Goal: Task Accomplishment & Management: Complete application form

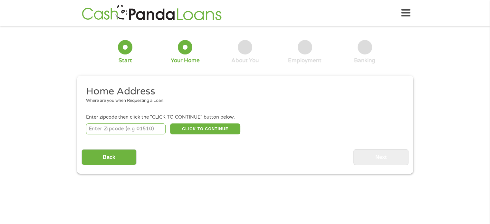
click at [104, 126] on input "number" at bounding box center [125, 128] width 79 height 11
type input "78634"
select select "[US_STATE]"
click at [194, 131] on button "CLICK TO CONTINUE" at bounding box center [205, 128] width 70 height 11
type input "78634"
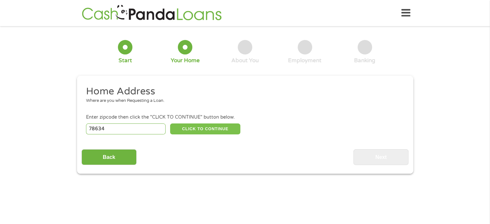
type input "[PERSON_NAME]"
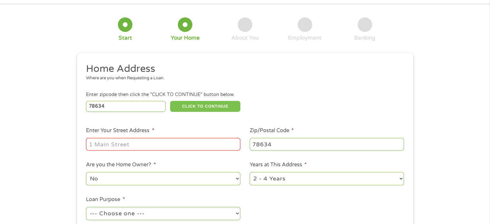
scroll to position [97, 0]
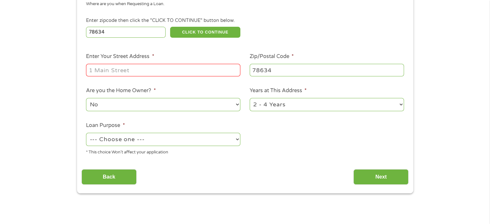
click at [136, 68] on input "Enter Your Street Address *" at bounding box center [163, 70] width 154 height 12
type input "[STREET_ADDRESS][PERSON_NAME]"
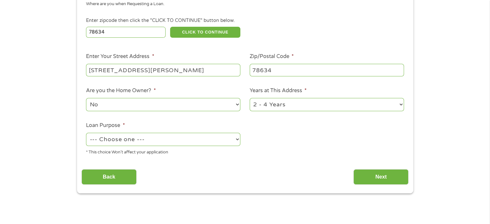
click at [309, 102] on select "1 Year or less 1 - 2 Years 2 - 4 Years Over 4 Years" at bounding box center [326, 104] width 154 height 13
select select "60months"
click at [249, 98] on select "1 Year or less 1 - 2 Years 2 - 4 Years Over 4 Years" at bounding box center [326, 104] width 154 height 13
click at [143, 104] on select "No Yes" at bounding box center [163, 104] width 154 height 13
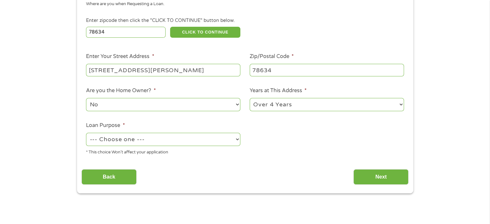
click at [173, 139] on select "--- Choose one --- Pay Bills Debt Consolidation Home Improvement Major Purchase…" at bounding box center [163, 139] width 154 height 13
select select "paybills"
click at [86, 133] on select "--- Choose one --- Pay Bills Debt Consolidation Home Improvement Major Purchase…" at bounding box center [163, 139] width 154 height 13
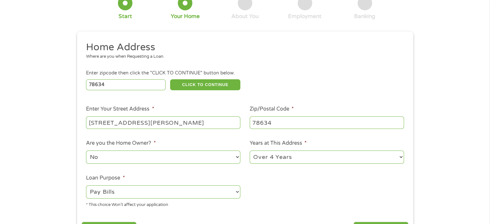
scroll to position [32, 0]
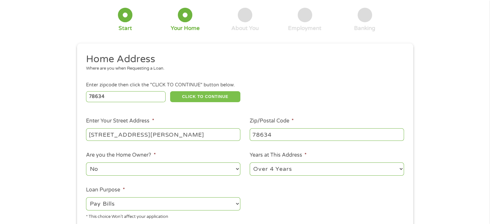
click at [206, 100] on button "CLICK TO CONTINUE" at bounding box center [205, 96] width 70 height 11
click at [229, 94] on button "CLICK TO CONTINUE" at bounding box center [205, 96] width 70 height 11
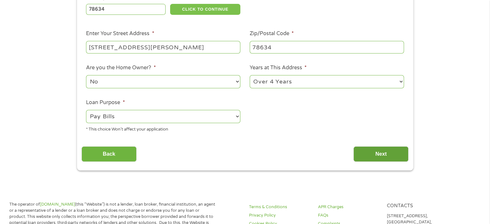
scroll to position [161, 0]
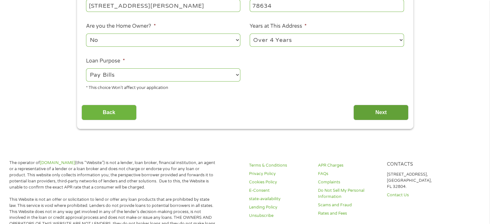
click at [382, 117] on input "Next" at bounding box center [380, 113] width 55 height 16
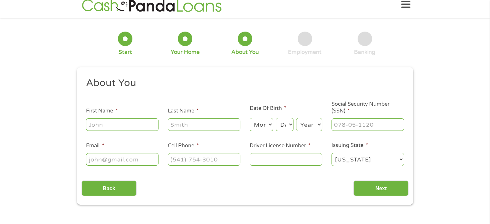
scroll to position [0, 0]
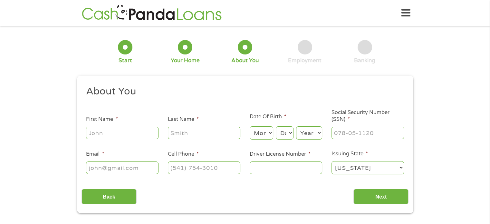
click at [94, 134] on input "First Name *" at bounding box center [122, 132] width 72 height 12
type input "[PERSON_NAME]"
type input "kurazawa"
type input "[EMAIL_ADDRESS][DOMAIN_NAME]"
type input "[PHONE_NUMBER]"
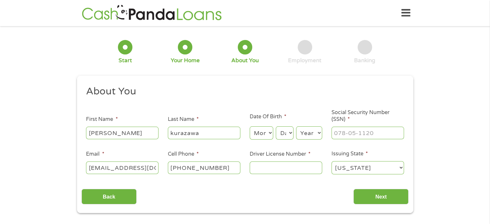
click at [266, 134] on select "Month 1 2 3 4 5 6 7 8 9 10 11 12" at bounding box center [260, 132] width 23 height 13
select select "9"
click at [249, 126] on select "Month 1 2 3 4 5 6 7 8 9 10 11 12" at bounding box center [260, 132] width 23 height 13
click at [290, 135] on select "Day 1 2 3 4 5 6 7 8 9 10 11 12 13 14 15 16 17 18 19 20 21 22 23 24 25 26 27 28 …" at bounding box center [284, 132] width 17 height 13
select select "16"
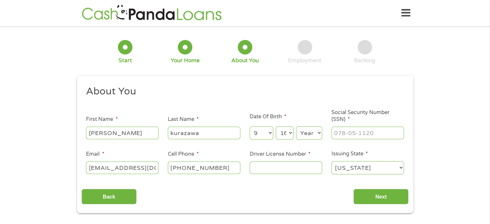
click at [276, 126] on select "Day 1 2 3 4 5 6 7 8 9 10 11 12 13 14 15 16 17 18 19 20 21 22 23 24 25 26 27 28 …" at bounding box center [284, 132] width 17 height 13
click at [310, 133] on select "Year [DATE] 2006 2005 2004 2003 2002 2001 2000 1999 1998 1997 1996 1995 1994 19…" at bounding box center [309, 132] width 26 height 13
select select "1977"
click at [296, 126] on select "Year [DATE] 2006 2005 2004 2003 2002 2001 2000 1999 1998 1997 1996 1995 1994 19…" at bounding box center [309, 132] width 26 height 13
click at [363, 136] on input "___-__-____" at bounding box center [367, 132] width 72 height 12
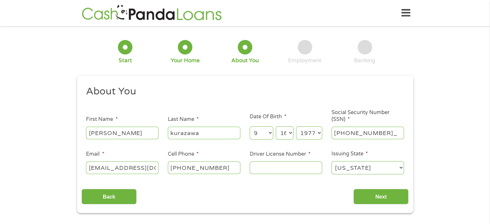
type input "571-69-7528"
click at [303, 163] on input "Driver License Number *" at bounding box center [285, 167] width 72 height 12
type input "10514446"
click at [388, 193] on input "Next" at bounding box center [380, 197] width 55 height 16
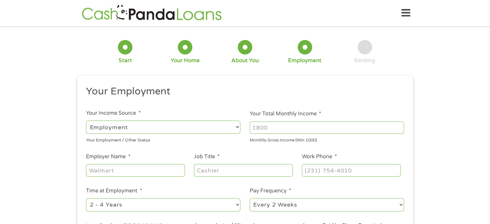
scroll to position [3, 3]
click at [280, 129] on input "Your Total Monthly Income *" at bounding box center [326, 127] width 154 height 12
type input "2363"
click at [142, 173] on input "Employer Name *" at bounding box center [135, 170] width 98 height 12
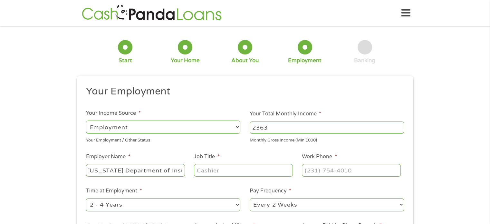
type input "[US_STATE] Department of Insurance"
click at [206, 165] on input "Job Title *" at bounding box center [243, 170] width 98 height 12
type input "Compliance Analyst"
click at [305, 170] on input "(___) ___-____" at bounding box center [351, 170] width 98 height 12
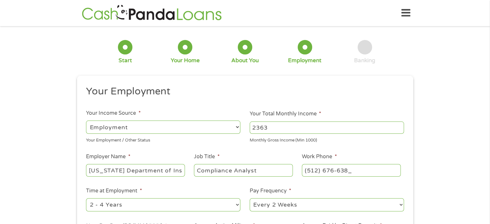
type input "[PHONE_NUMBER]"
click at [176, 126] on select "--- Choose one --- Employment [DEMOGRAPHIC_DATA] Benefits" at bounding box center [163, 126] width 154 height 13
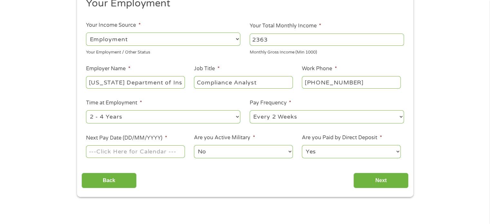
scroll to position [129, 0]
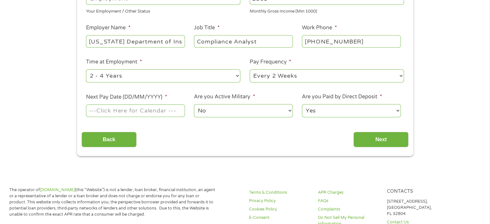
click at [150, 73] on select "--- Choose one --- 1 Year or less 1 - 2 Years 2 - 4 Years Over 4 Years" at bounding box center [163, 75] width 154 height 13
select select "60months"
click at [86, 70] on select "--- Choose one --- 1 Year or less 1 - 2 Years 2 - 4 Years Over 4 Years" at bounding box center [163, 75] width 154 height 13
click at [325, 78] on select "--- Choose one --- Every 2 Weeks Every Week Monthly Semi-Monthly" at bounding box center [326, 75] width 154 height 13
select select "monthly"
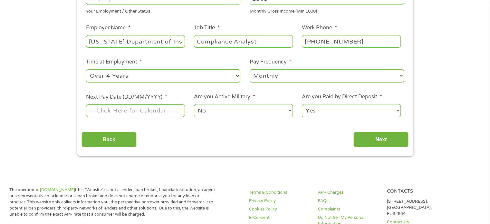
click at [249, 70] on select "--- Choose one --- Every 2 Weeks Every Week Monthly Semi-Monthly" at bounding box center [326, 75] width 154 height 13
click at [111, 113] on input "Next Pay Date (DD/MM/YYYY) *" at bounding box center [135, 110] width 98 height 12
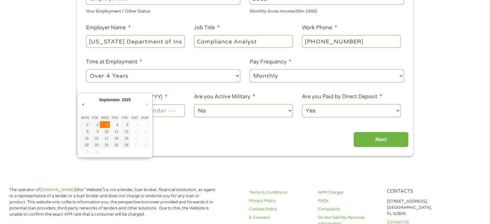
type input "[DATE]"
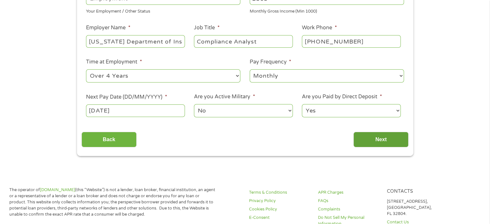
click at [363, 139] on input "Next" at bounding box center [380, 140] width 55 height 16
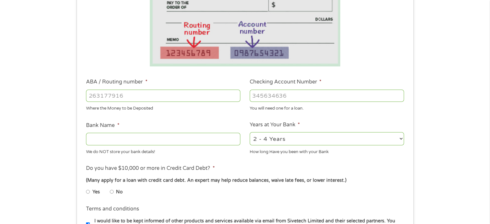
click at [117, 98] on input "ABA / Routing number *" at bounding box center [163, 95] width 154 height 12
type input "314074269"
type input "USAA FEDERAL SAVINGS BANK"
type input "314074269"
click at [303, 95] on input "Checking Account Number *" at bounding box center [326, 95] width 154 height 12
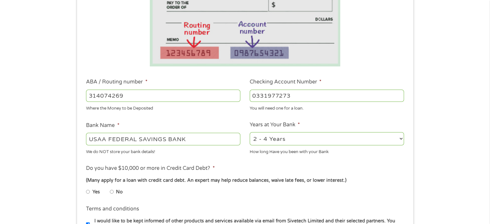
type input "0331977273"
click at [290, 142] on select "2 - 4 Years 6 - 12 Months 1 - 2 Years Over 4 Years" at bounding box center [326, 138] width 154 height 13
select select "12months"
click at [249, 132] on select "2 - 4 Years 6 - 12 Months 1 - 2 Years Over 4 Years" at bounding box center [326, 138] width 154 height 13
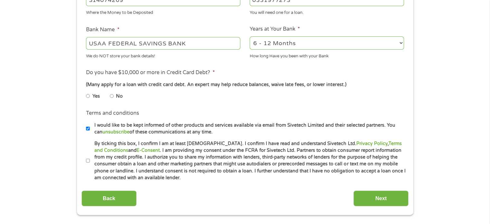
scroll to position [225, 0]
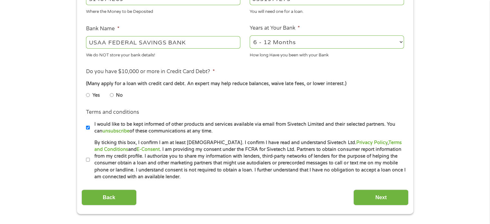
click at [110, 95] on input "No" at bounding box center [112, 95] width 4 height 10
radio input "true"
click at [88, 161] on input "By ticking this box, I confirm I am at least [DEMOGRAPHIC_DATA]. I confirm I ha…" at bounding box center [88, 159] width 4 height 10
checkbox input "true"
click at [88, 131] on input "I would like to be kept informed of other products and services available via e…" at bounding box center [88, 127] width 4 height 10
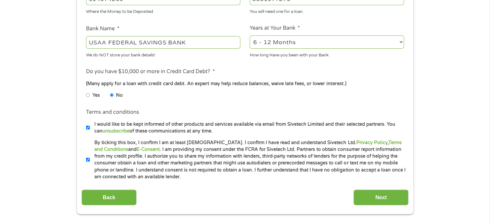
checkbox input "false"
click at [384, 203] on input "Next" at bounding box center [380, 197] width 55 height 16
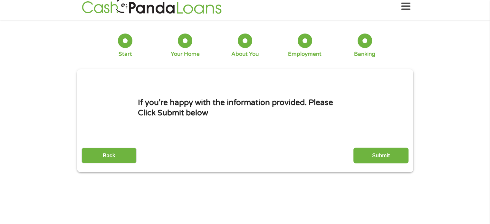
scroll to position [0, 0]
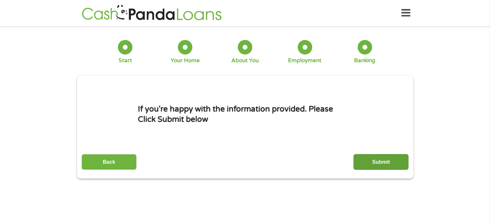
click at [385, 156] on input "Submit" at bounding box center [380, 162] width 55 height 16
